Goal: Task Accomplishment & Management: Complete application form

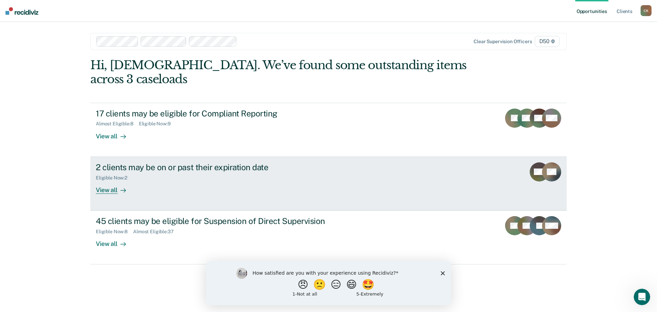
click at [245, 172] on div "Eligible Now : 2" at bounding box center [216, 176] width 240 height 9
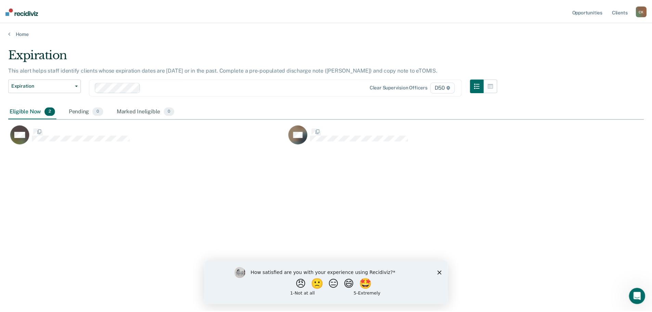
scroll to position [208, 635]
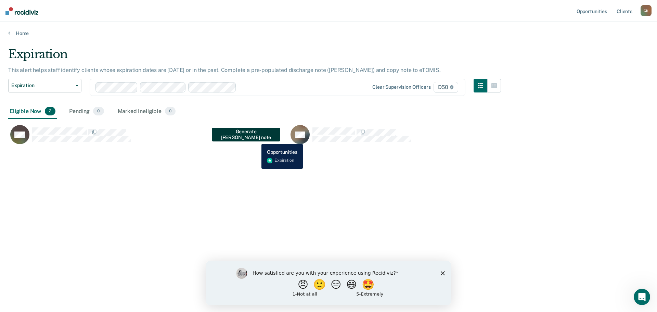
click at [256, 139] on button "Generate [PERSON_NAME] note" at bounding box center [246, 135] width 68 height 14
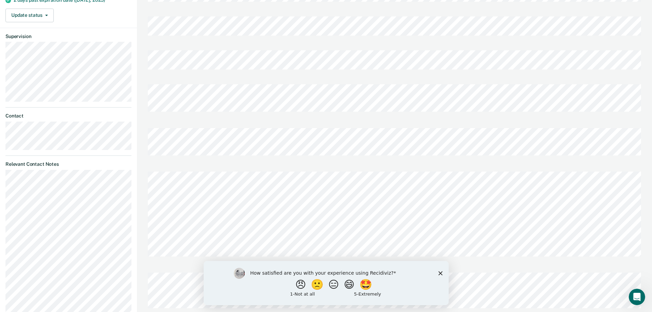
scroll to position [137, 0]
click at [456, 224] on div at bounding box center [394, 195] width 493 height 84
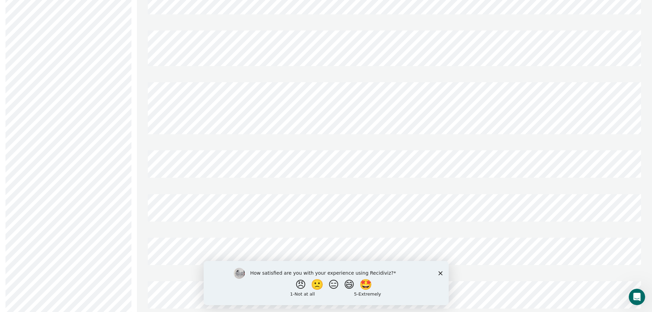
click at [121, 88] on div "[PERSON_NAME] [PERSON_NAME] Profile How it works Log Out Back WD Expiration Eli…" at bounding box center [326, 127] width 652 height 870
click at [439, 272] on polygon "Close survey" at bounding box center [440, 273] width 4 height 4
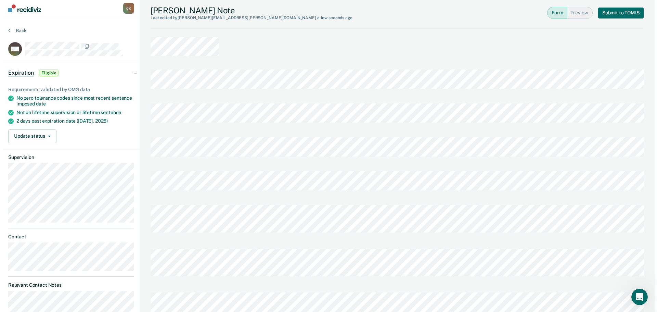
scroll to position [0, 0]
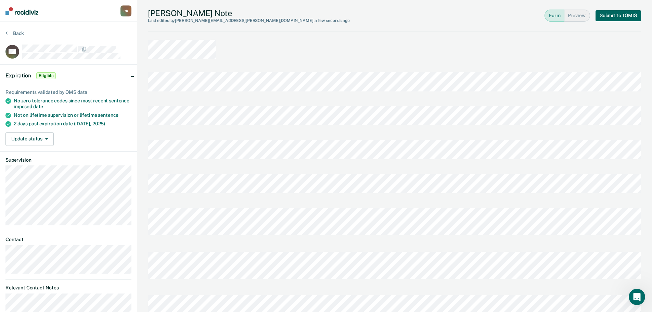
click at [611, 11] on button "Submit to TOMIS" at bounding box center [617, 15] width 45 height 11
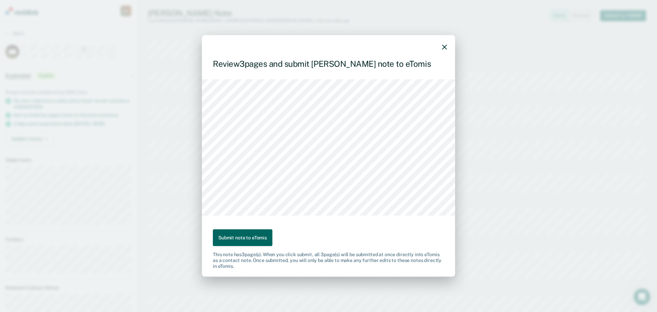
click at [257, 236] on button "Submit note to eTomis" at bounding box center [243, 237] width 60 height 17
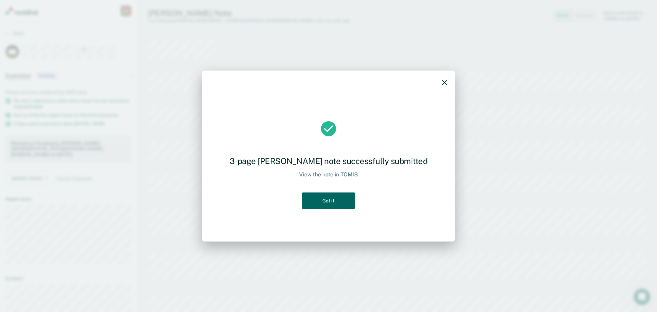
click at [333, 201] on button "Got it" at bounding box center [328, 200] width 53 height 17
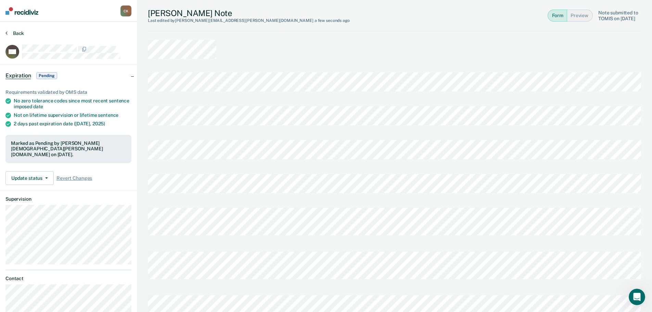
click at [11, 35] on button "Back" at bounding box center [14, 33] width 18 height 6
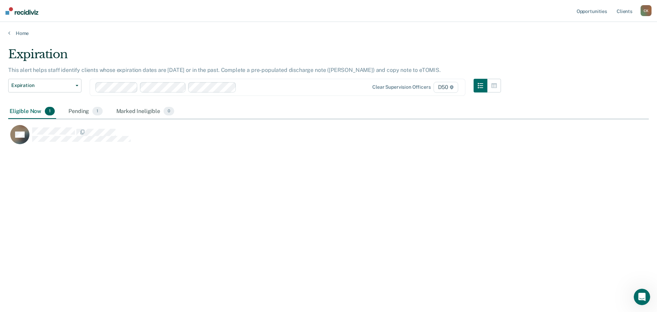
scroll to position [208, 635]
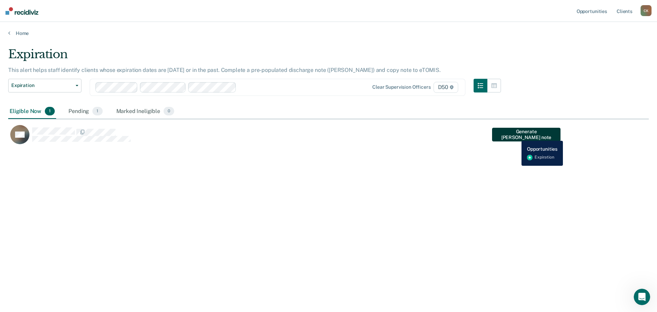
click at [516, 135] on button "Generate [PERSON_NAME] note" at bounding box center [526, 135] width 68 height 14
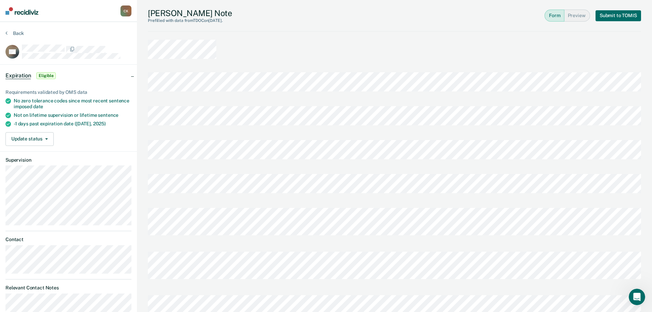
click at [11, 30] on button "Back" at bounding box center [14, 33] width 18 height 6
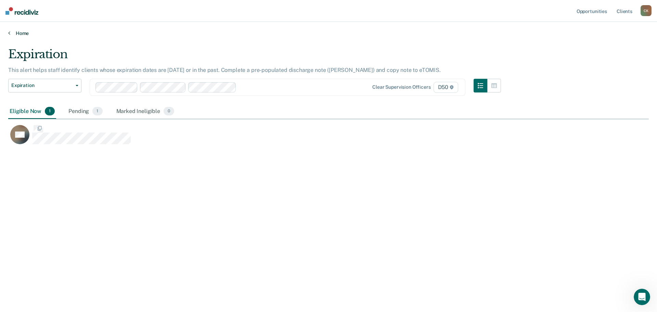
scroll to position [208, 635]
click at [25, 35] on link "Home" at bounding box center [328, 33] width 640 height 6
